Goal: Task Accomplishment & Management: Manage account settings

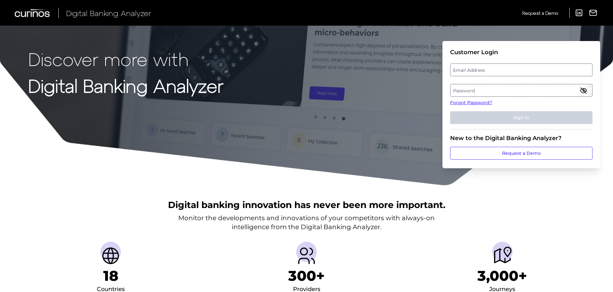
click at [485, 73] on label "Email Address" at bounding box center [520, 70] width 141 height 12
click at [485, 73] on input "email" at bounding box center [521, 69] width 142 height 13
paste input "[PERSON_NAME][EMAIL_ADDRESS][DOMAIN_NAME]"
type input "[PERSON_NAME][EMAIL_ADDRESS][DOMAIN_NAME]"
click at [483, 86] on label "Password" at bounding box center [520, 91] width 141 height 12
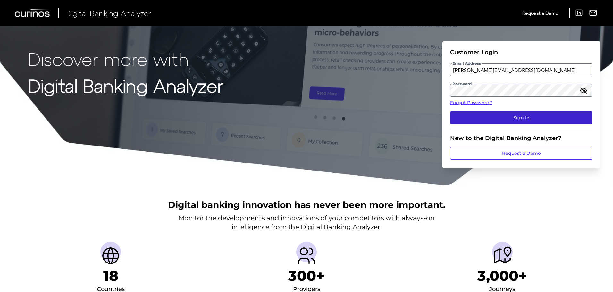
click at [505, 116] on button "Sign In" at bounding box center [521, 117] width 142 height 13
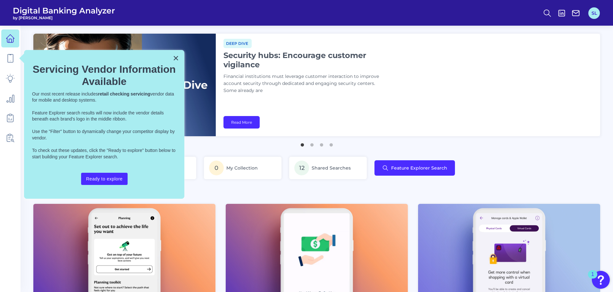
click at [592, 17] on button "SL" at bounding box center [594, 13] width 12 height 12
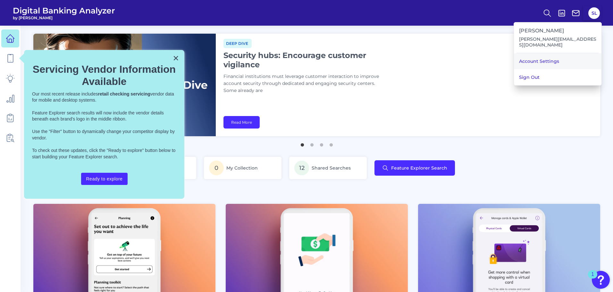
click at [552, 58] on link "Account Settings" at bounding box center [557, 61] width 87 height 16
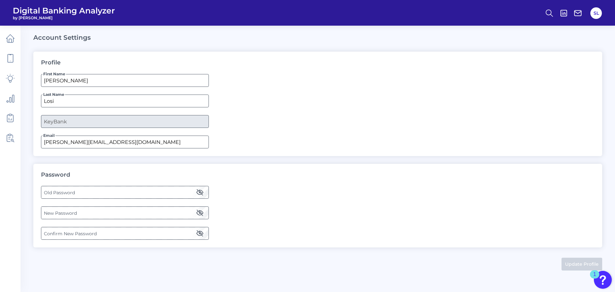
click at [130, 195] on label "Old Password" at bounding box center [124, 192] width 167 height 12
click at [199, 193] on icon "button" at bounding box center [200, 192] width 8 height 8
click at [151, 210] on label "New Password" at bounding box center [124, 213] width 167 height 12
click at [159, 229] on label "Confirm New Password" at bounding box center [124, 233] width 167 height 12
click at [203, 210] on div "New Password" at bounding box center [125, 212] width 168 height 13
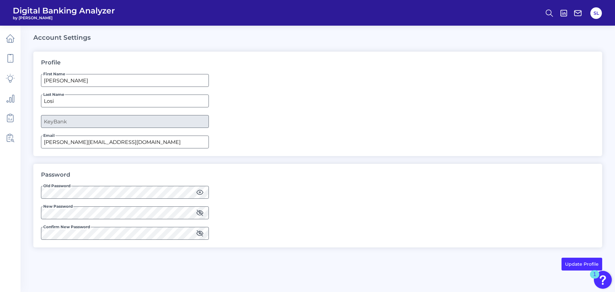
click at [201, 211] on icon "button" at bounding box center [200, 212] width 6 height 4
click at [200, 232] on icon "button" at bounding box center [200, 233] width 6 height 4
click at [581, 262] on button "Update Profile" at bounding box center [582, 264] width 41 height 13
